Goal: Task Accomplishment & Management: Complete application form

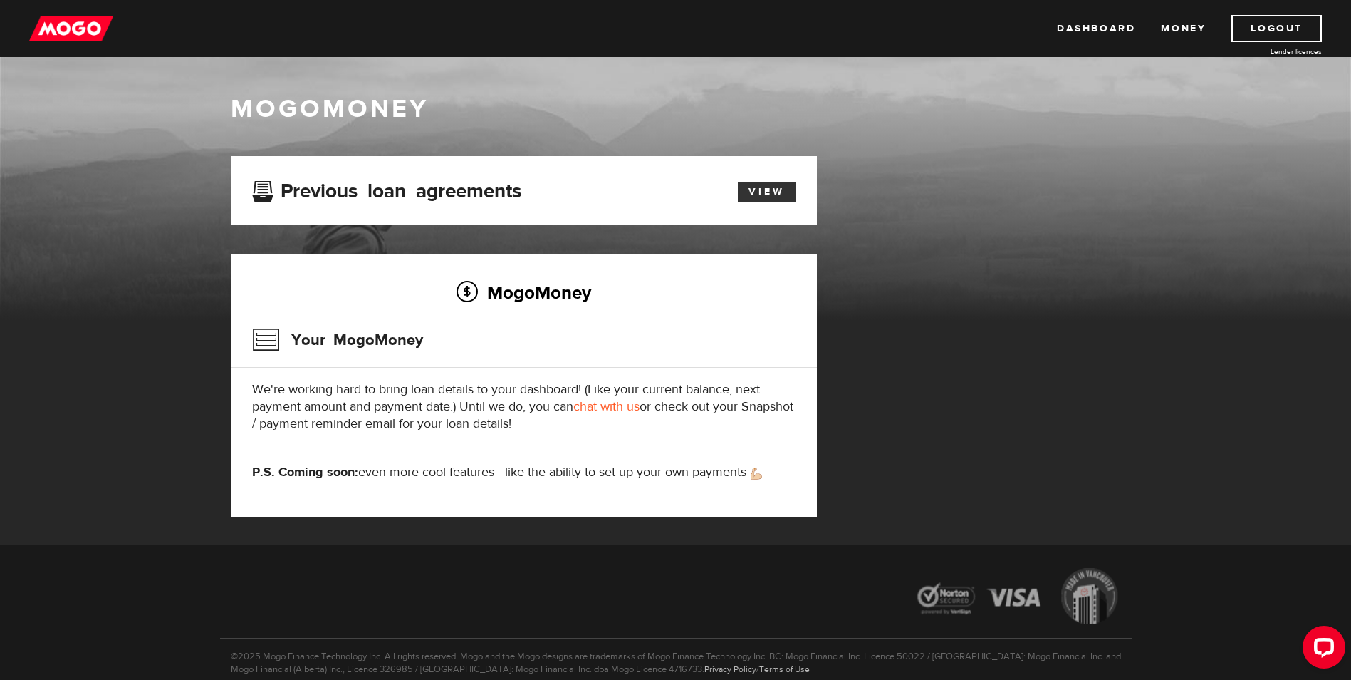
click at [778, 187] on link "View" at bounding box center [767, 192] width 58 height 20
click at [603, 408] on link "chat with us" at bounding box center [606, 406] width 66 height 16
click at [1079, 31] on link "Dashboard" at bounding box center [1096, 28] width 78 height 27
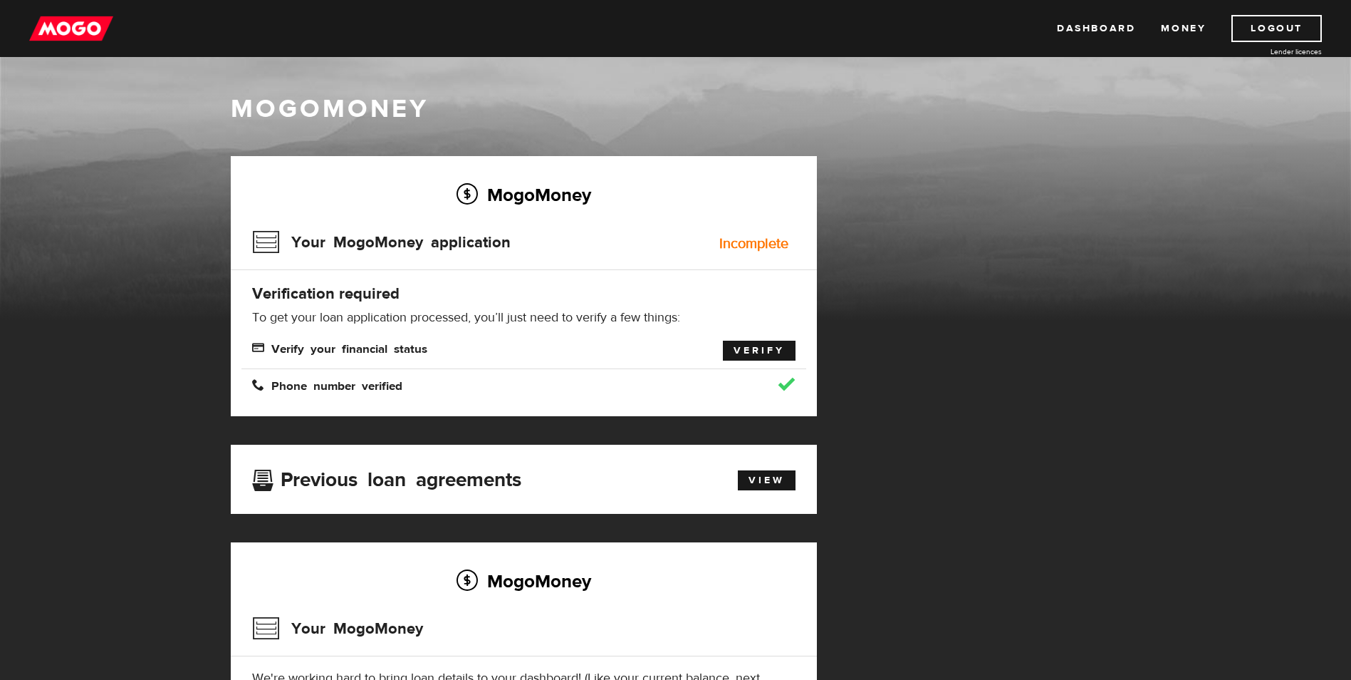
click at [752, 345] on link "Verify" at bounding box center [759, 350] width 73 height 20
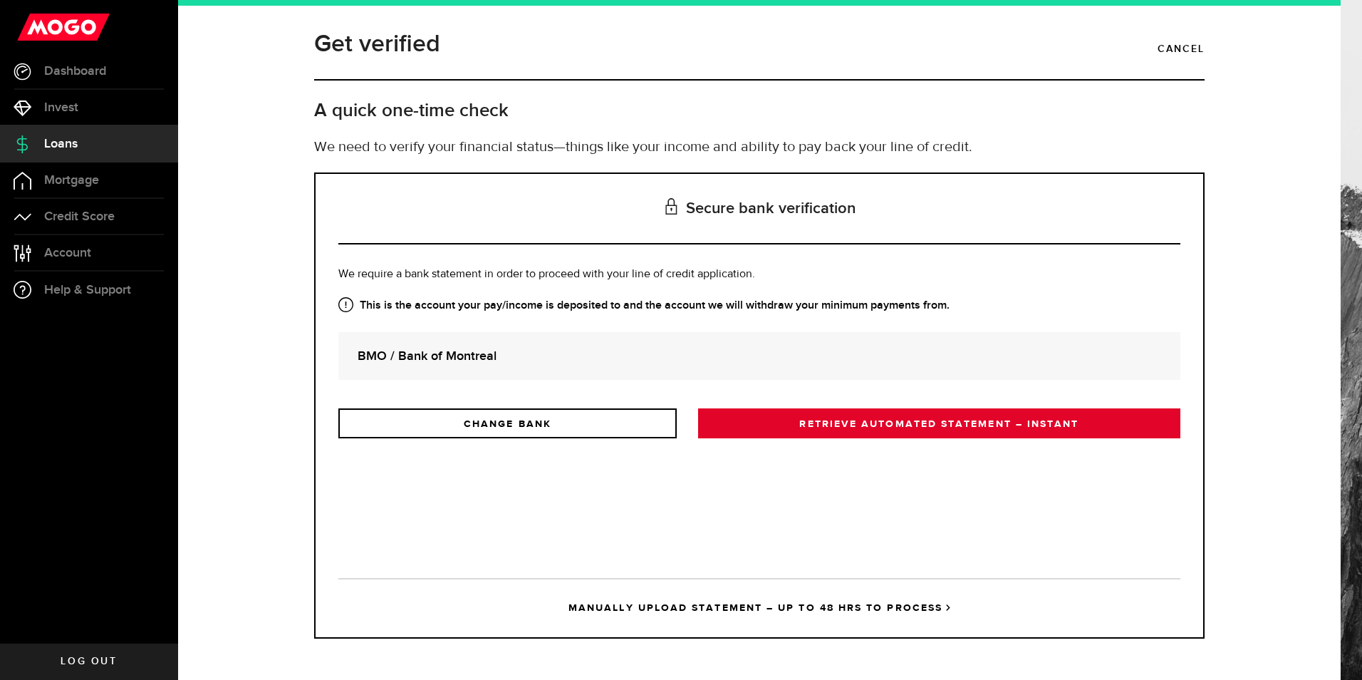
click at [779, 420] on link "RETRIEVE AUTOMATED STATEMENT – INSTANT" at bounding box center [939, 423] width 482 height 30
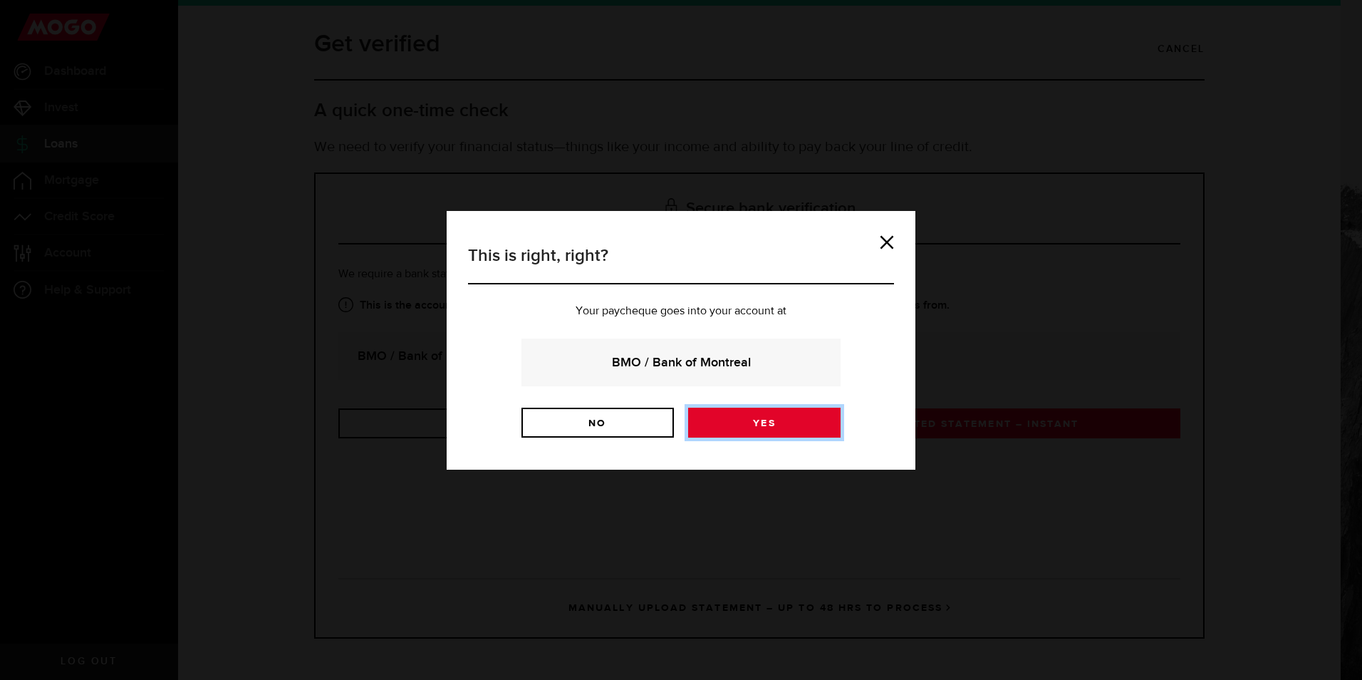
click at [753, 422] on link "Yes" at bounding box center [764, 422] width 152 height 30
